Goal: Browse casually

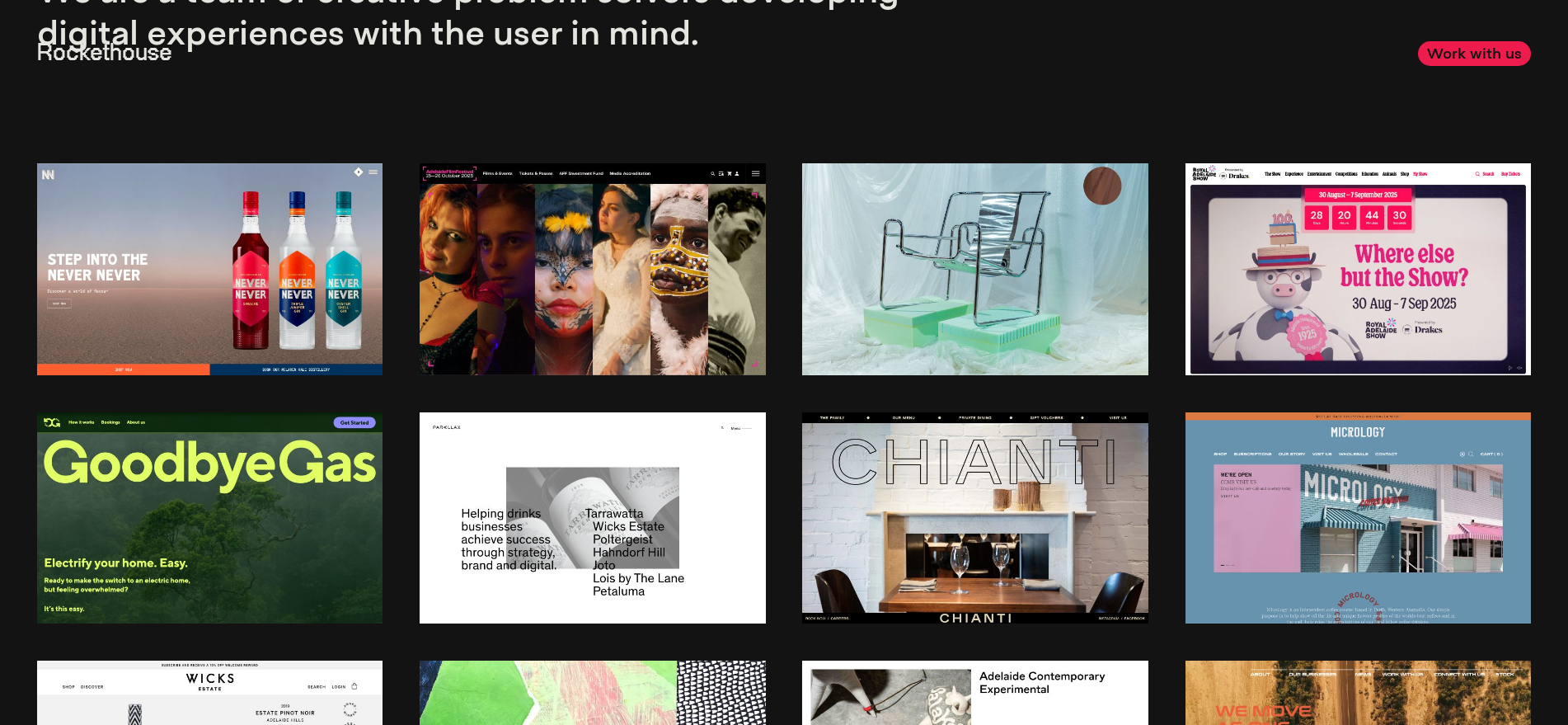
scroll to position [179, 0]
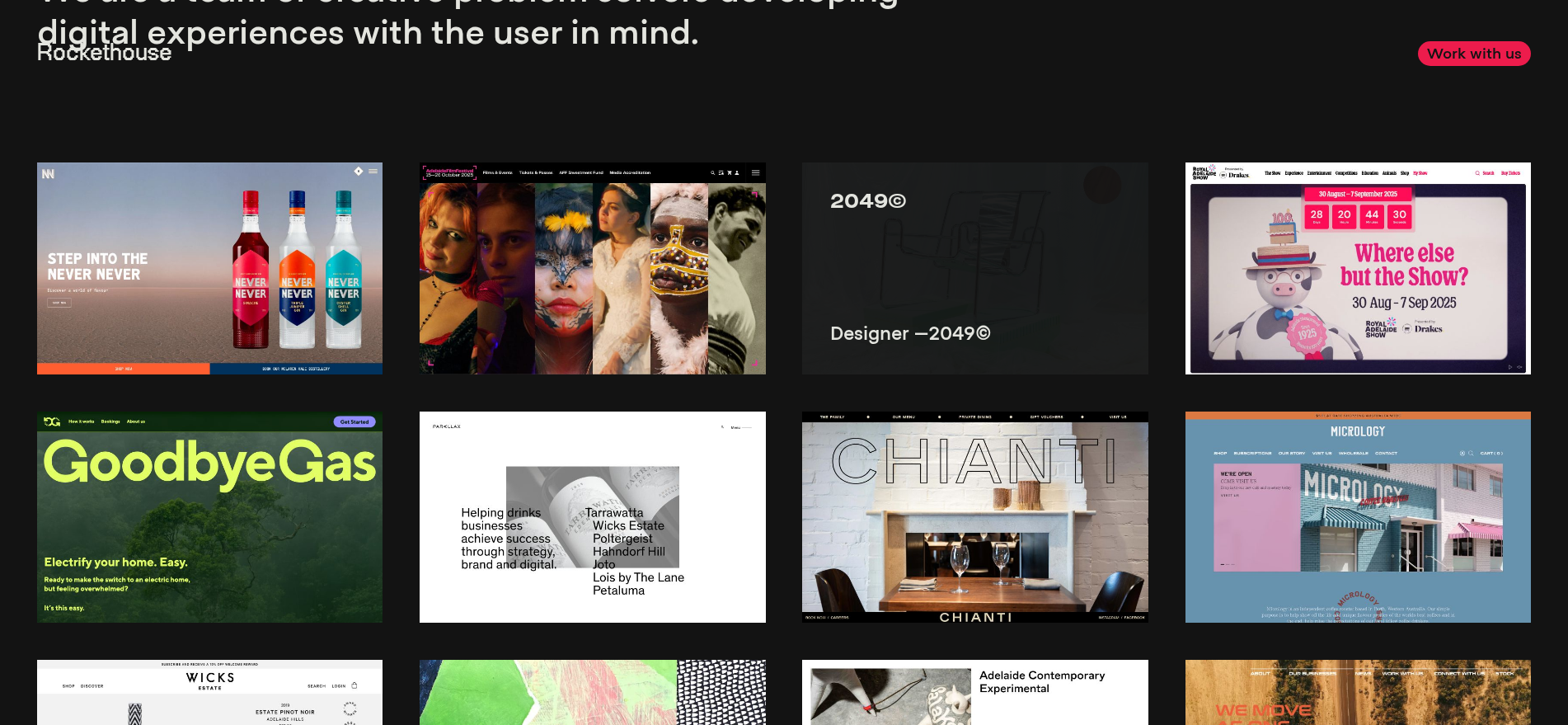
click at [983, 286] on img at bounding box center [975, 268] width 346 height 211
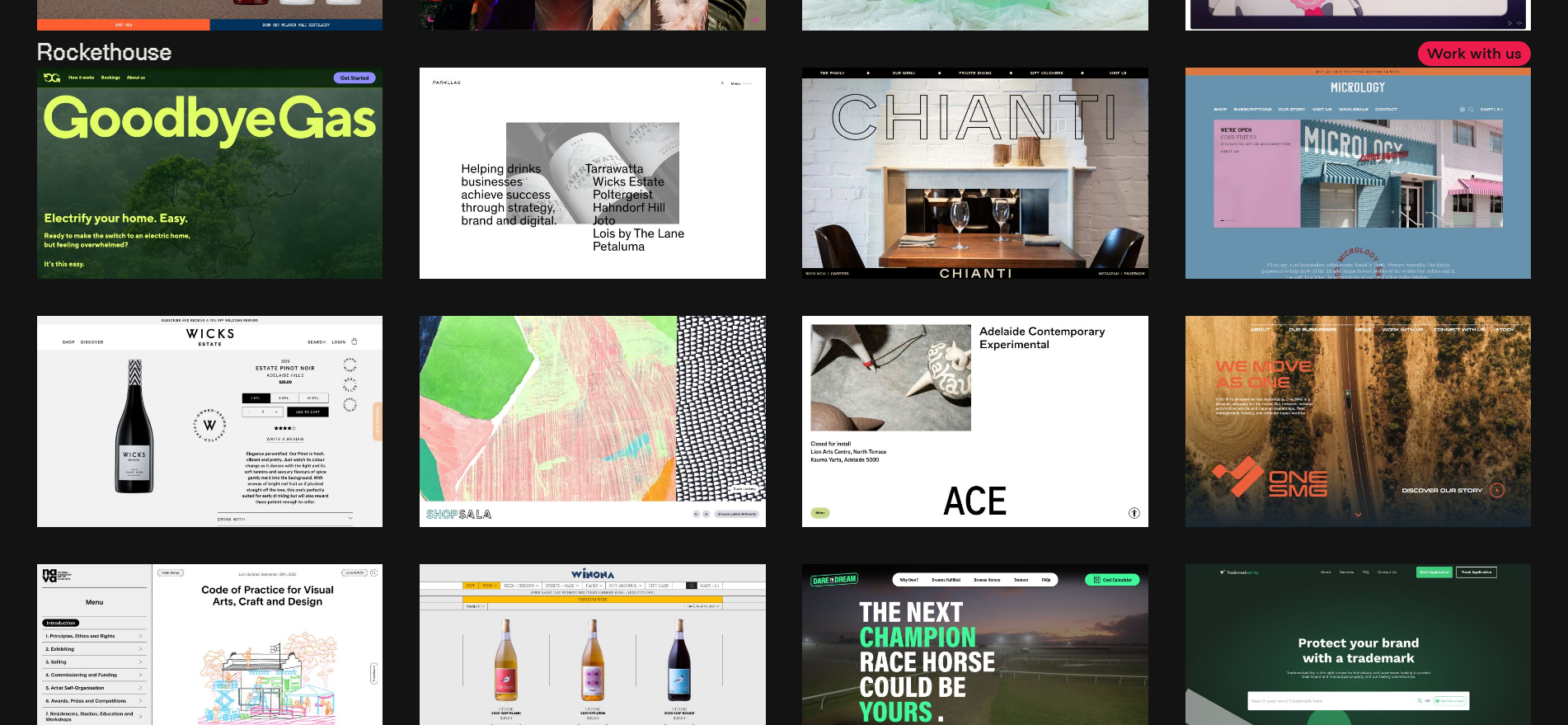
scroll to position [0, 0]
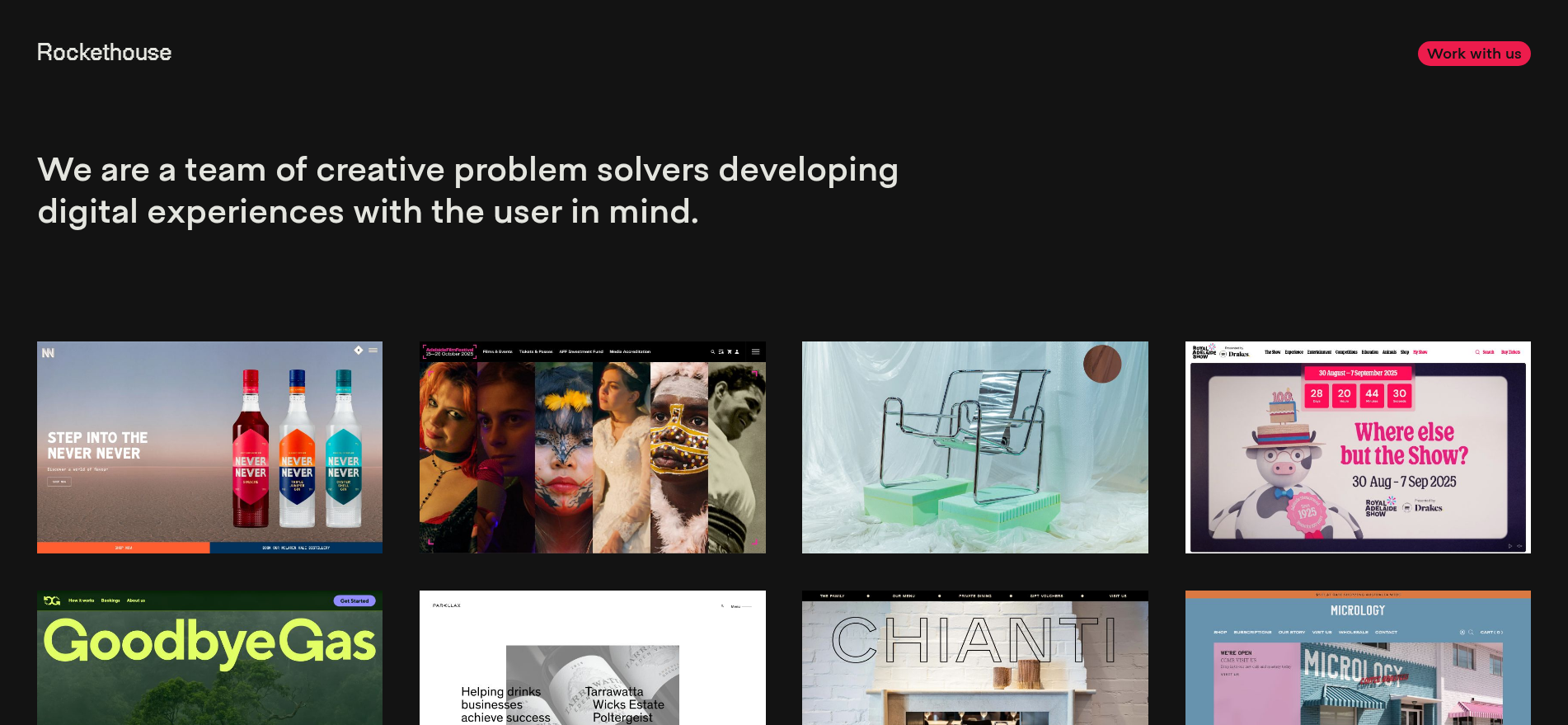
click at [87, 45] on link "Rockethouse" at bounding box center [104, 53] width 135 height 23
